Goal: Transaction & Acquisition: Purchase product/service

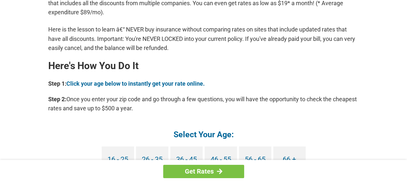
scroll to position [550, 0]
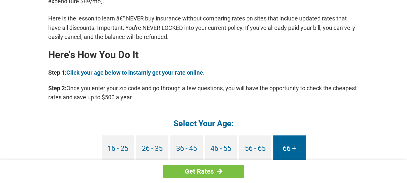
click at [286, 149] on link "66 +" at bounding box center [289, 148] width 32 height 27
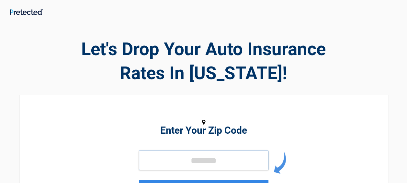
click at [152, 162] on input "tel" at bounding box center [204, 159] width 130 height 19
click at [152, 163] on input "tel" at bounding box center [204, 159] width 130 height 19
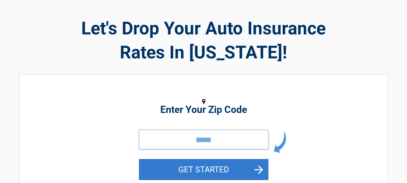
scroll to position [32, 0]
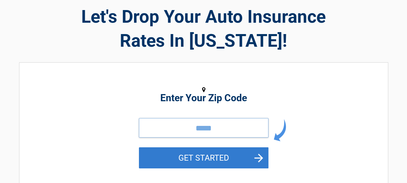
type input "*****"
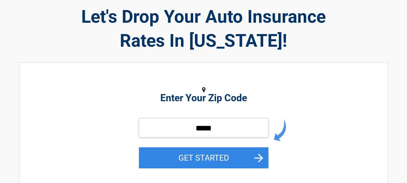
click at [258, 157] on button "GET STARTED" at bounding box center [204, 157] width 130 height 21
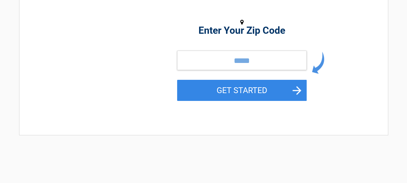
scroll to position [0, 0]
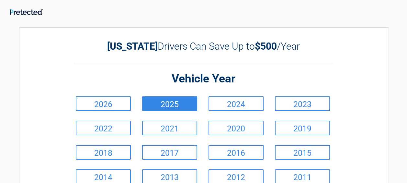
click at [176, 104] on link "2025" at bounding box center [169, 103] width 55 height 15
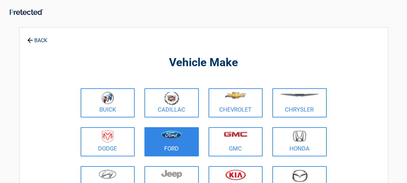
scroll to position [32, 0]
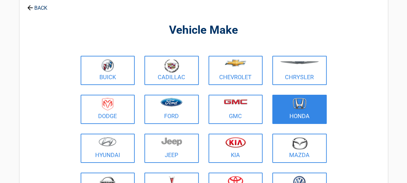
click at [293, 108] on img at bounding box center [300, 103] width 14 height 11
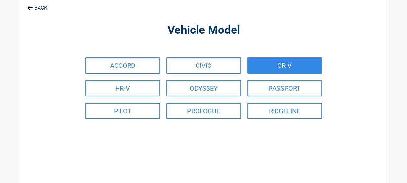
click at [290, 68] on link "CR-V" at bounding box center [284, 65] width 74 height 16
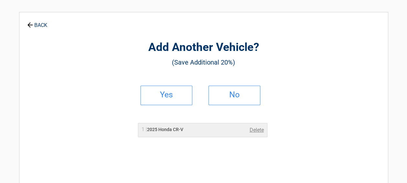
scroll to position [0, 0]
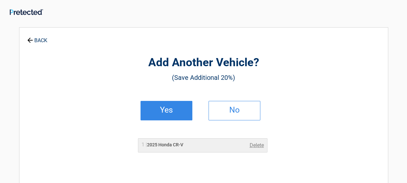
click at [176, 109] on h2 "Yes" at bounding box center [166, 110] width 38 height 5
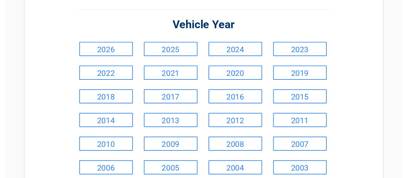
scroll to position [65, 0]
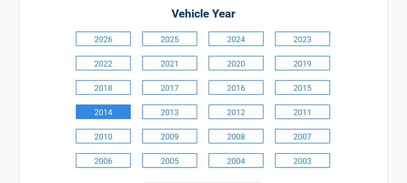
click at [97, 114] on link "2014" at bounding box center [103, 111] width 55 height 15
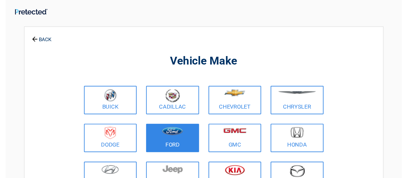
scroll to position [32, 0]
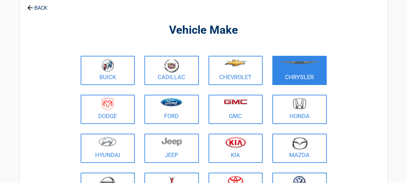
click at [292, 74] on link "Chrysler" at bounding box center [299, 70] width 54 height 29
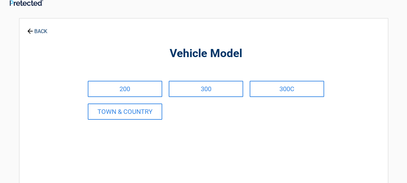
scroll to position [0, 0]
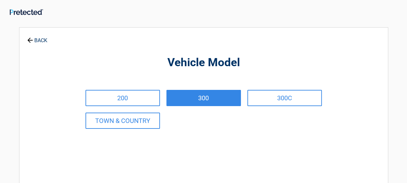
click at [206, 97] on link "300" at bounding box center [203, 98] width 74 height 16
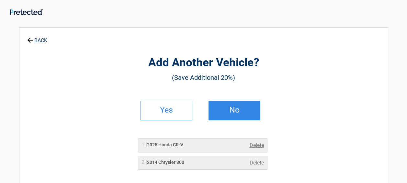
click at [227, 108] on h2 "No" at bounding box center [234, 110] width 38 height 5
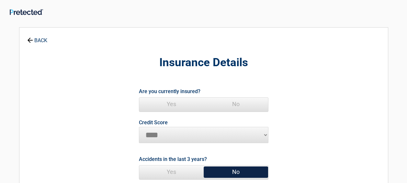
click at [172, 103] on span "Yes" at bounding box center [171, 103] width 64 height 13
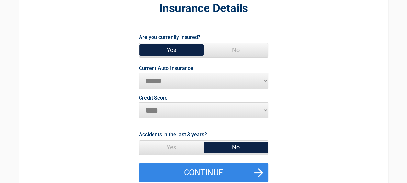
scroll to position [65, 0]
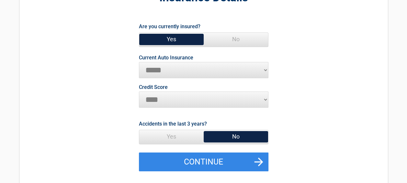
click at [222, 132] on span "No" at bounding box center [236, 136] width 64 height 13
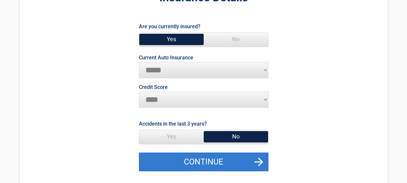
click at [253, 161] on button "Continue" at bounding box center [204, 161] width 130 height 19
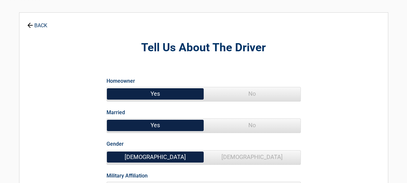
scroll to position [0, 0]
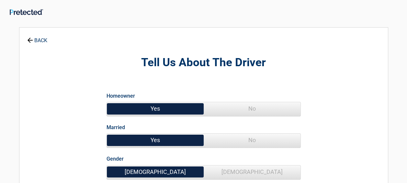
drag, startPoint x: 217, startPoint y: 118, endPoint x: 208, endPoint y: 69, distance: 49.7
